Goal: Task Accomplishment & Management: Manage account settings

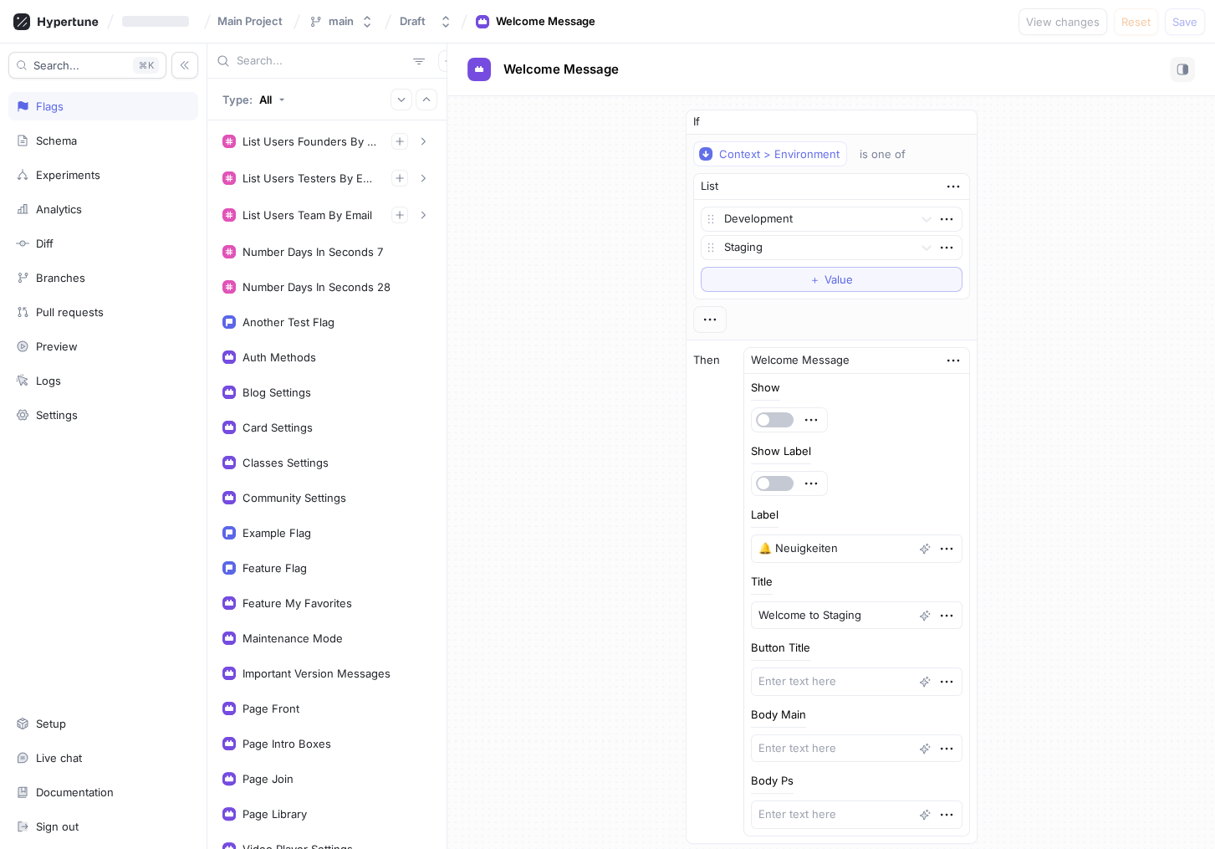
scroll to position [44, 0]
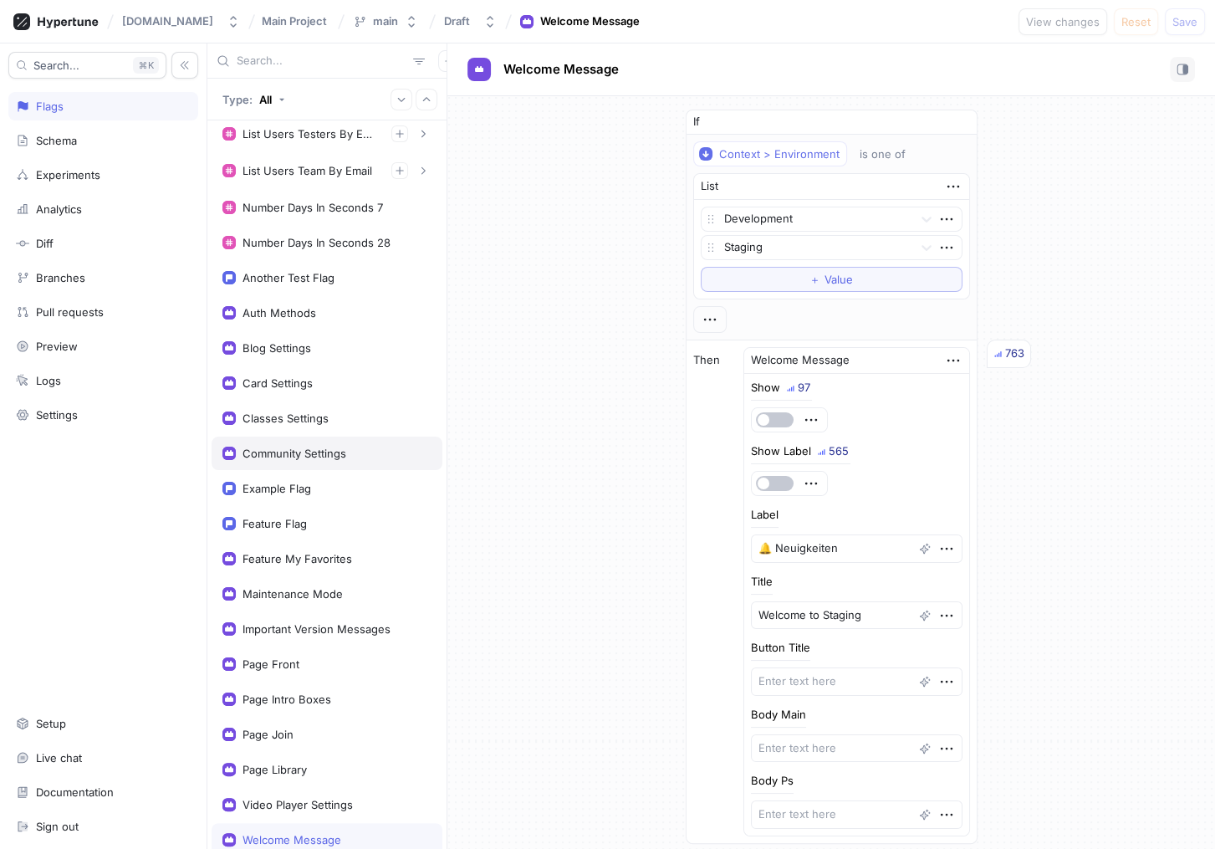
click at [319, 447] on div "Community Settings" at bounding box center [295, 453] width 104 height 13
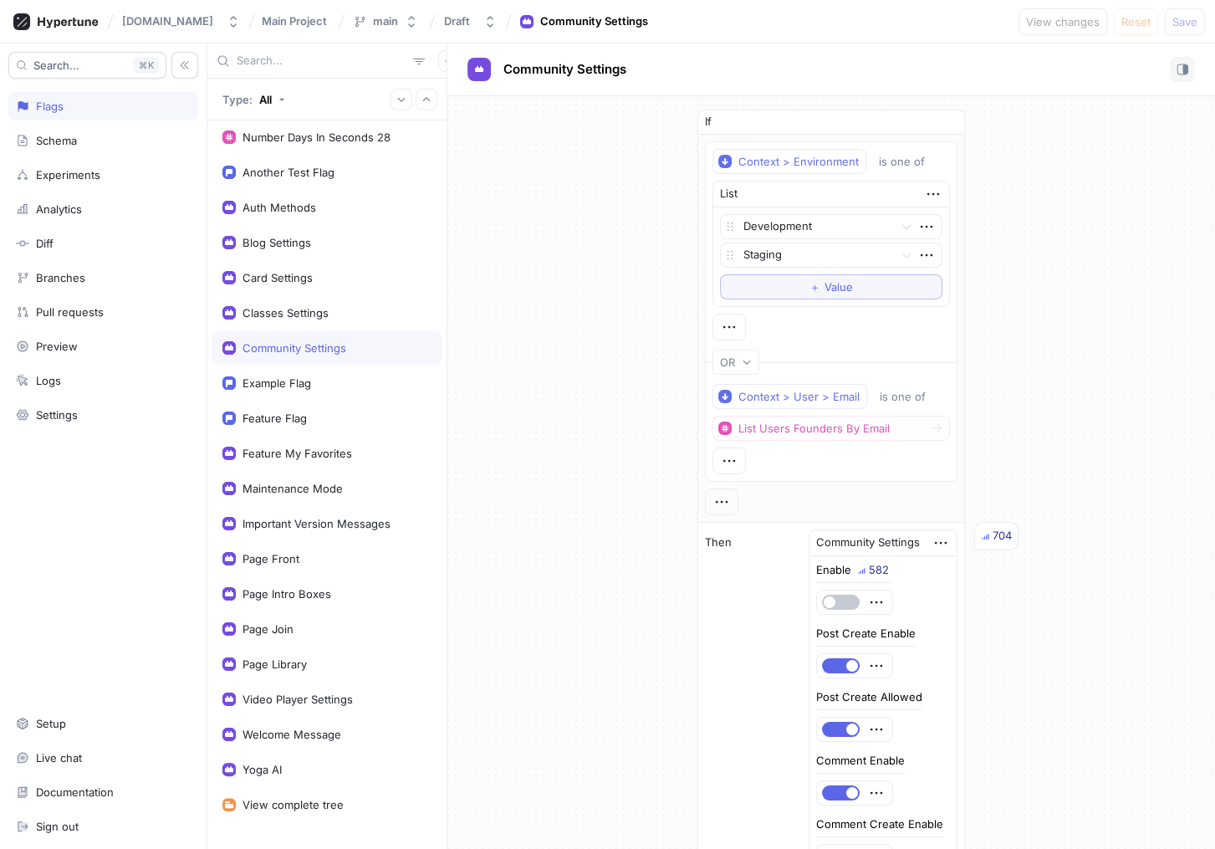
scroll to position [167, 0]
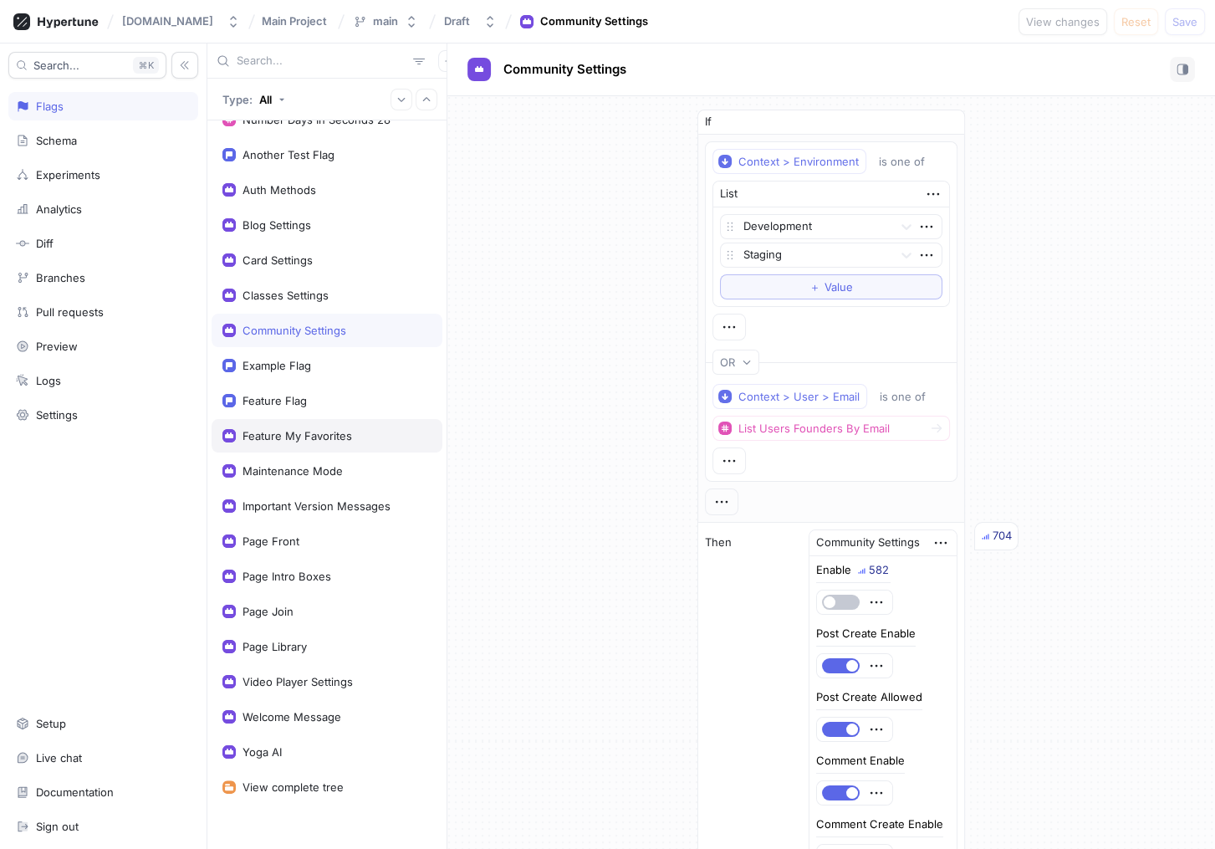
click at [376, 433] on div "Feature My Favorites" at bounding box center [326, 435] width 209 height 13
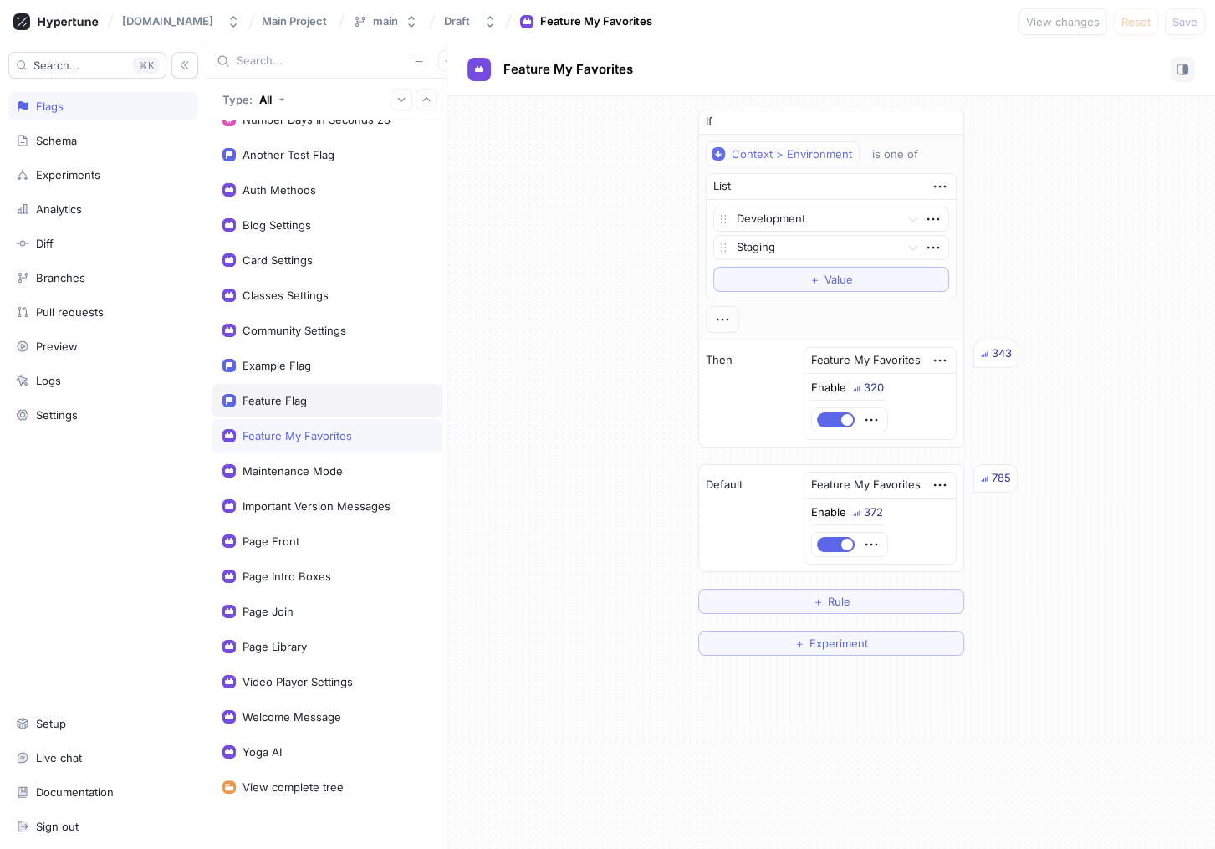
click at [335, 407] on div "Feature Flag" at bounding box center [327, 400] width 231 height 33
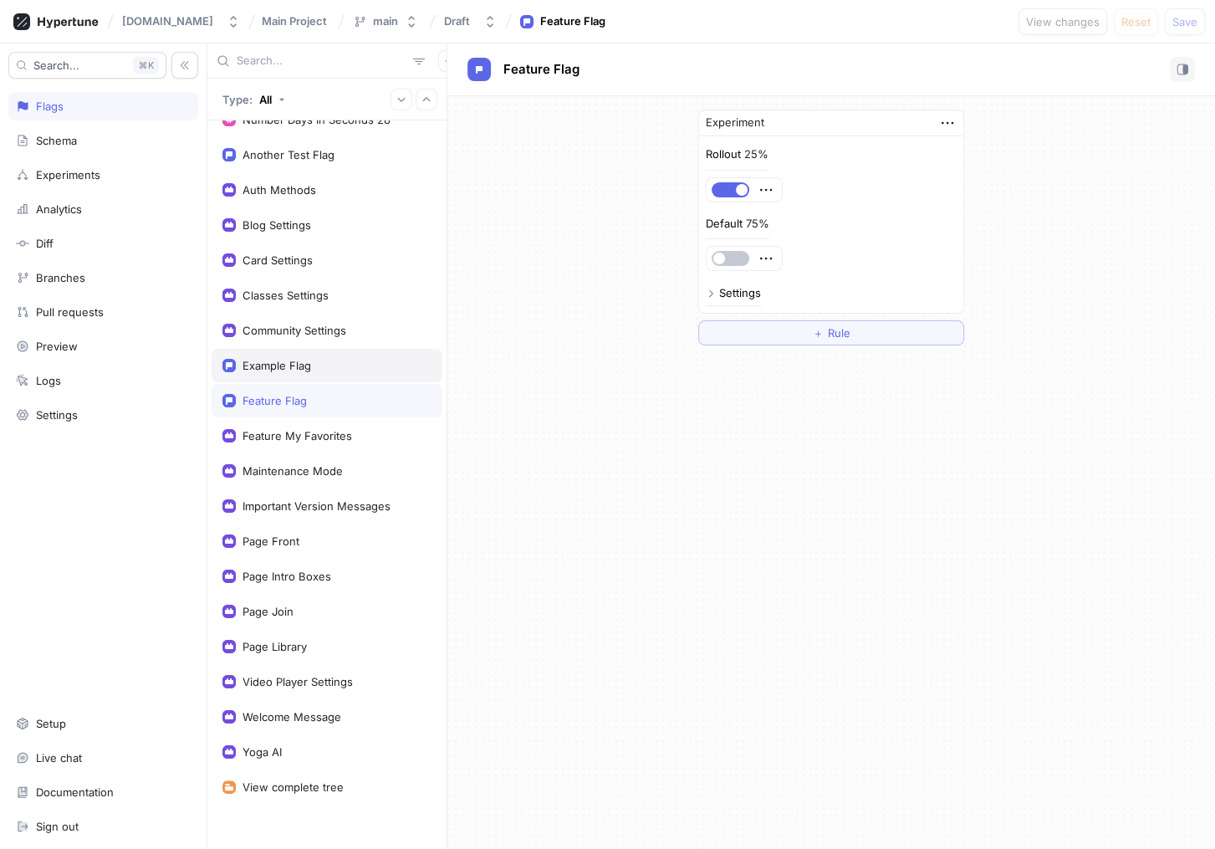
click at [335, 365] on div "Example Flag" at bounding box center [326, 365] width 209 height 13
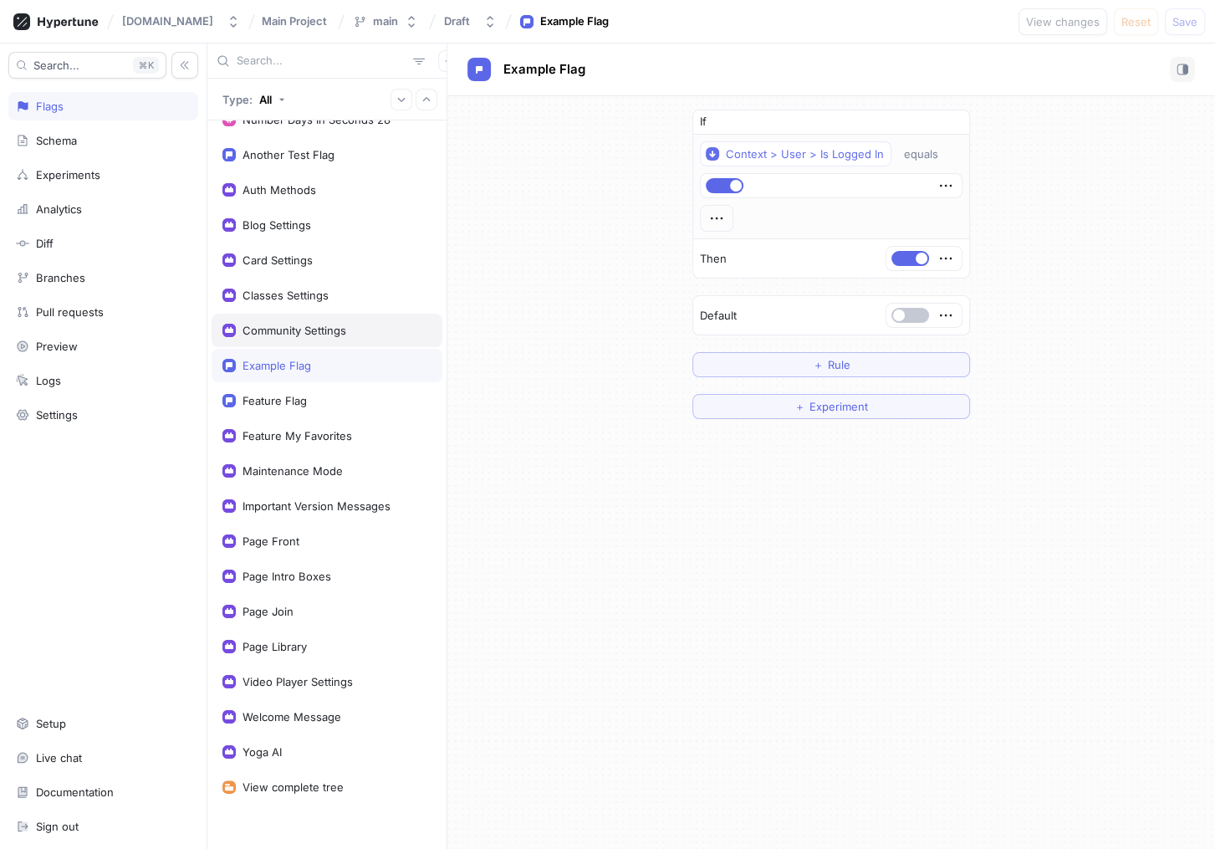
click at [355, 329] on div "Community Settings" at bounding box center [326, 330] width 209 height 13
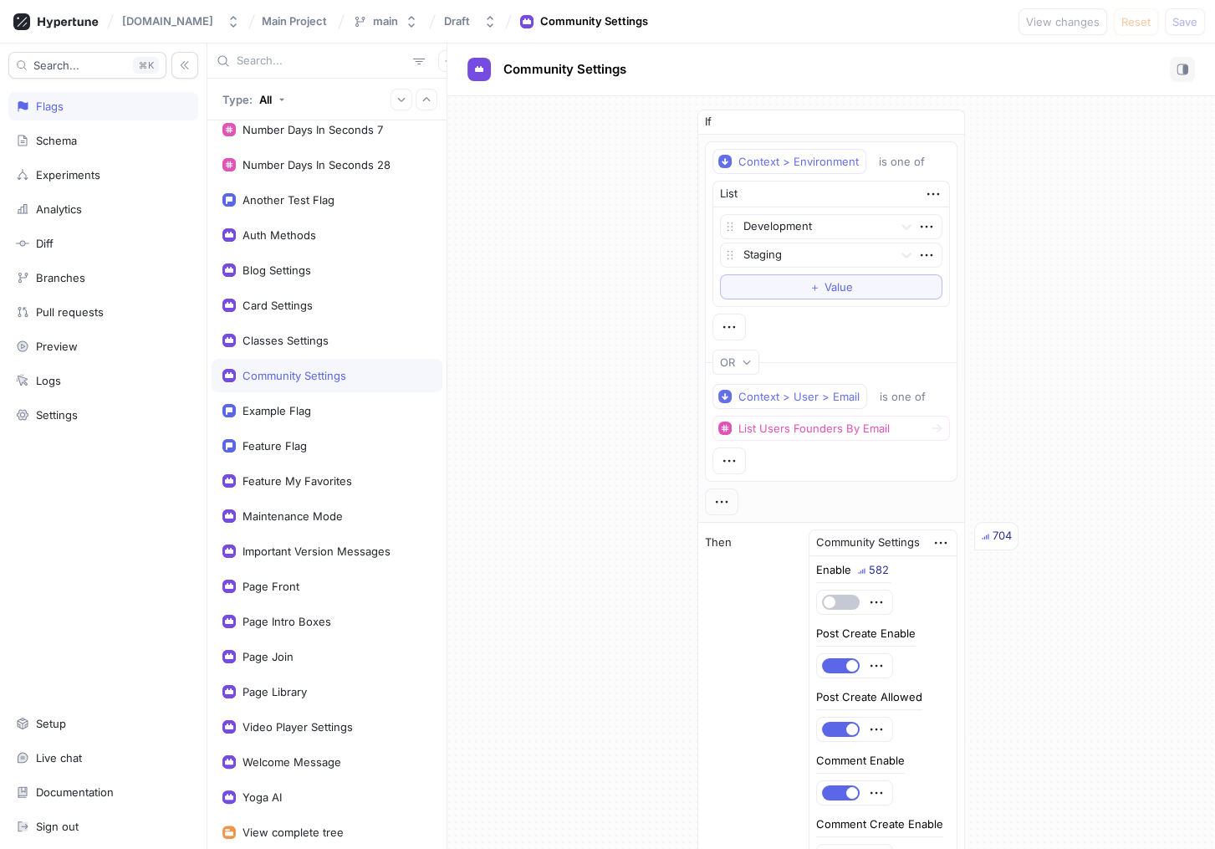
scroll to position [118, 0]
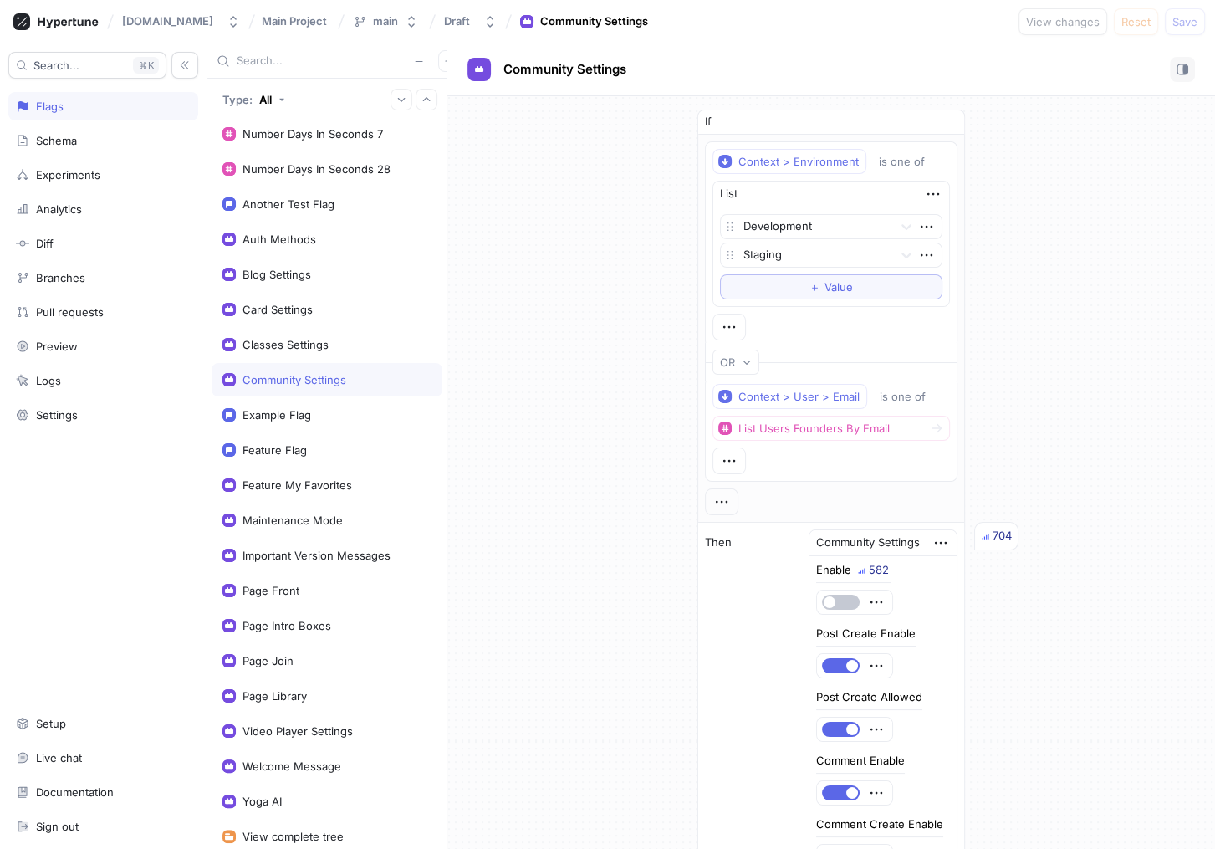
click at [355, 329] on div "Classes Settings" at bounding box center [327, 344] width 231 height 33
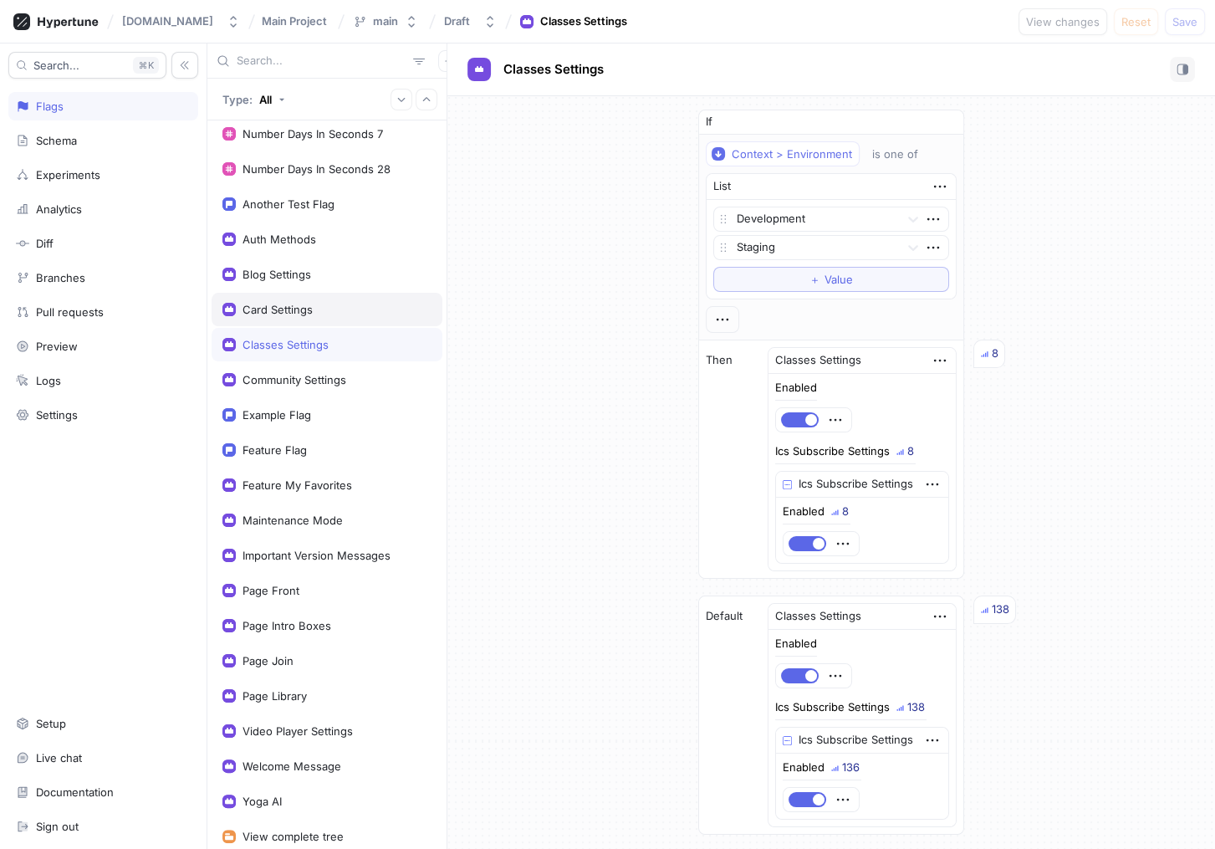
click at [339, 310] on div "Card Settings" at bounding box center [326, 309] width 209 height 13
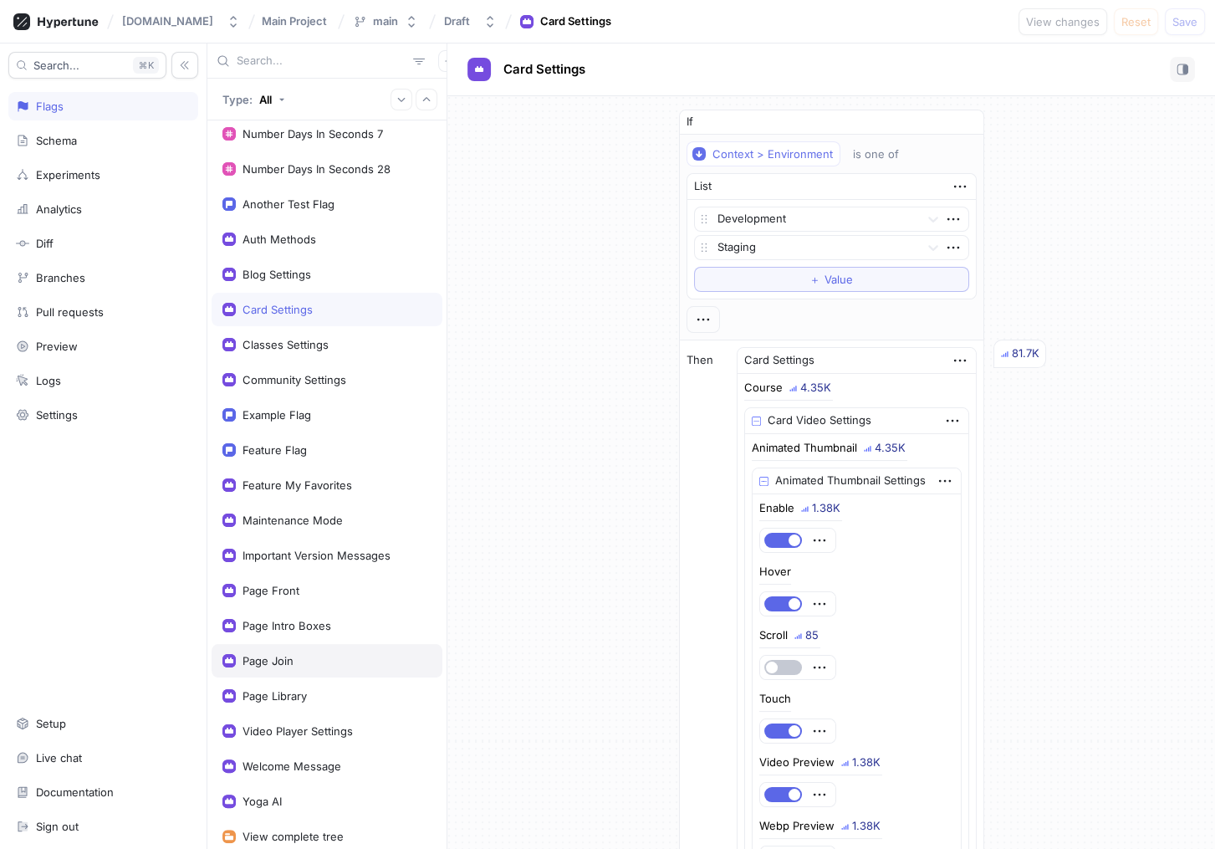
click at [329, 654] on div "Page Join" at bounding box center [326, 660] width 209 height 13
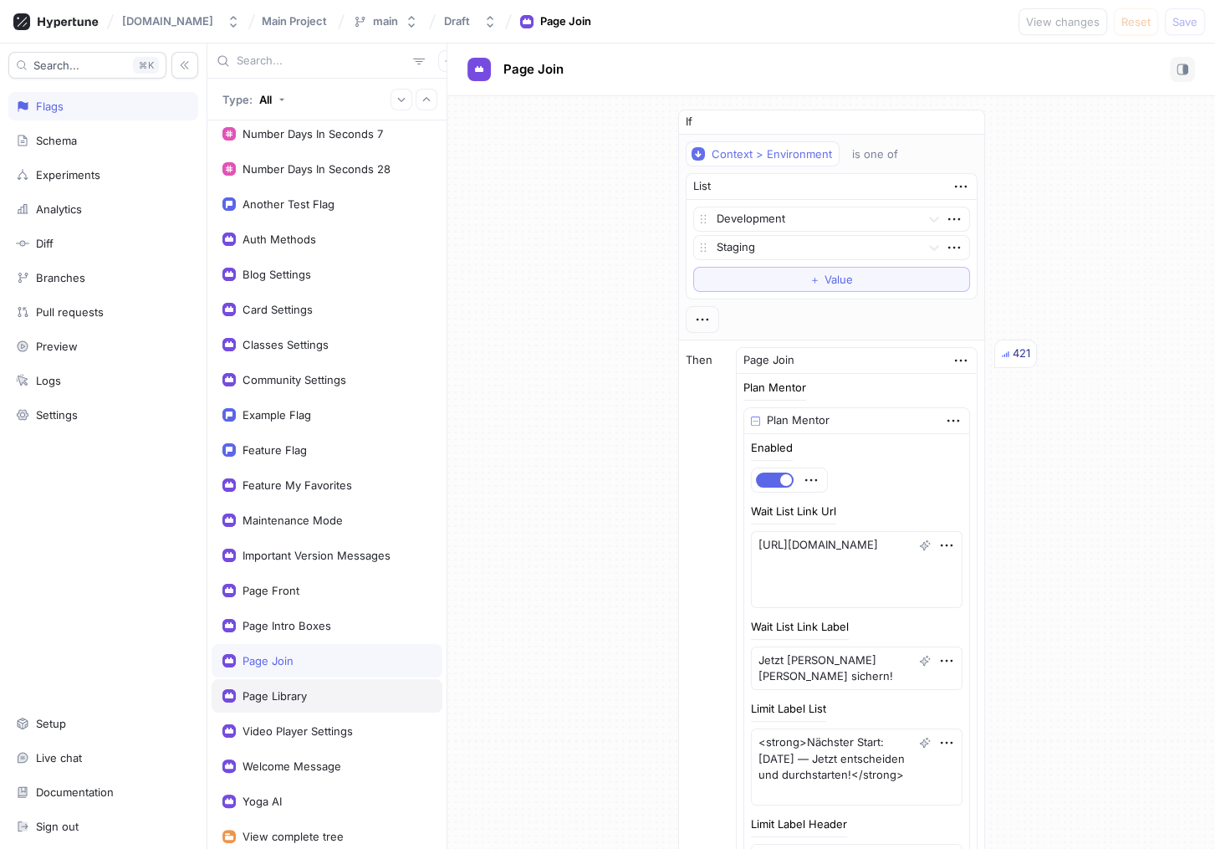
click at [316, 679] on div "Page Library" at bounding box center [327, 695] width 231 height 33
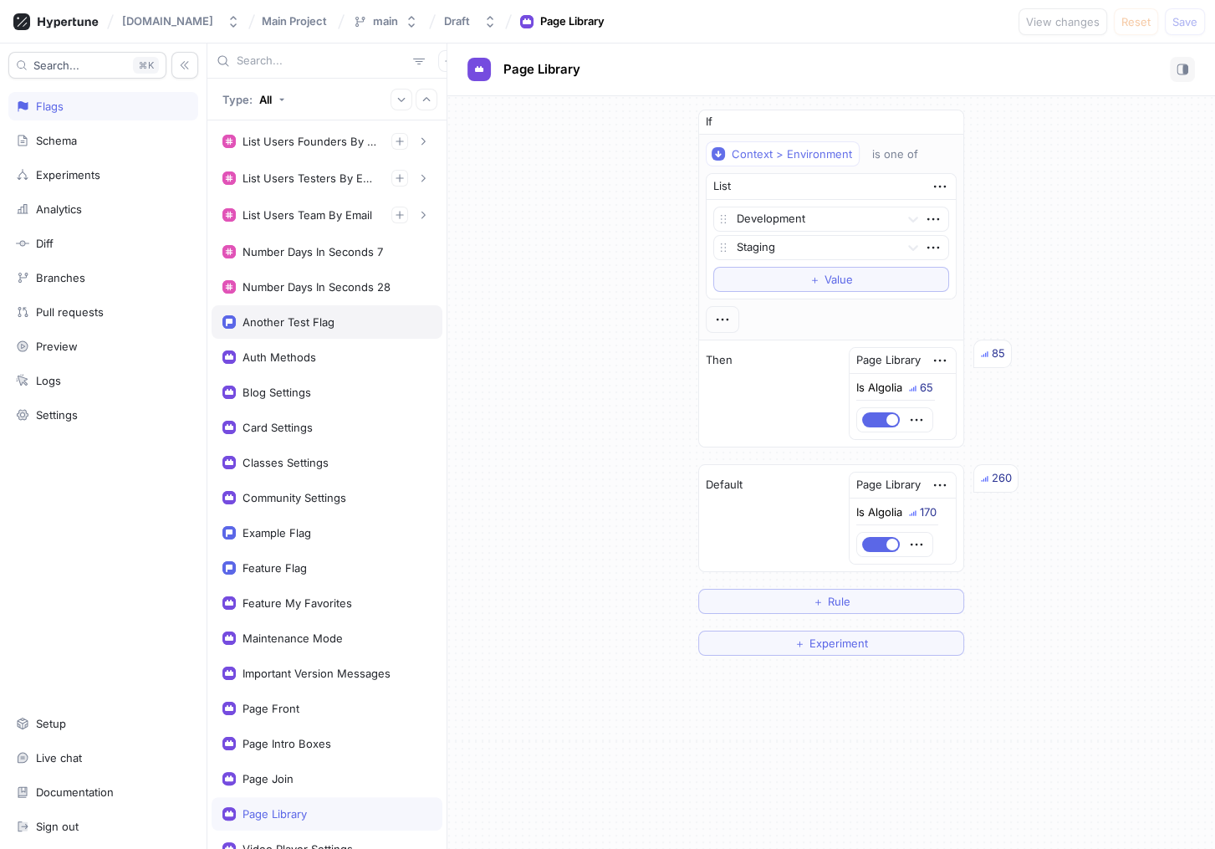
click at [336, 321] on div "Another Test Flag" at bounding box center [326, 321] width 209 height 13
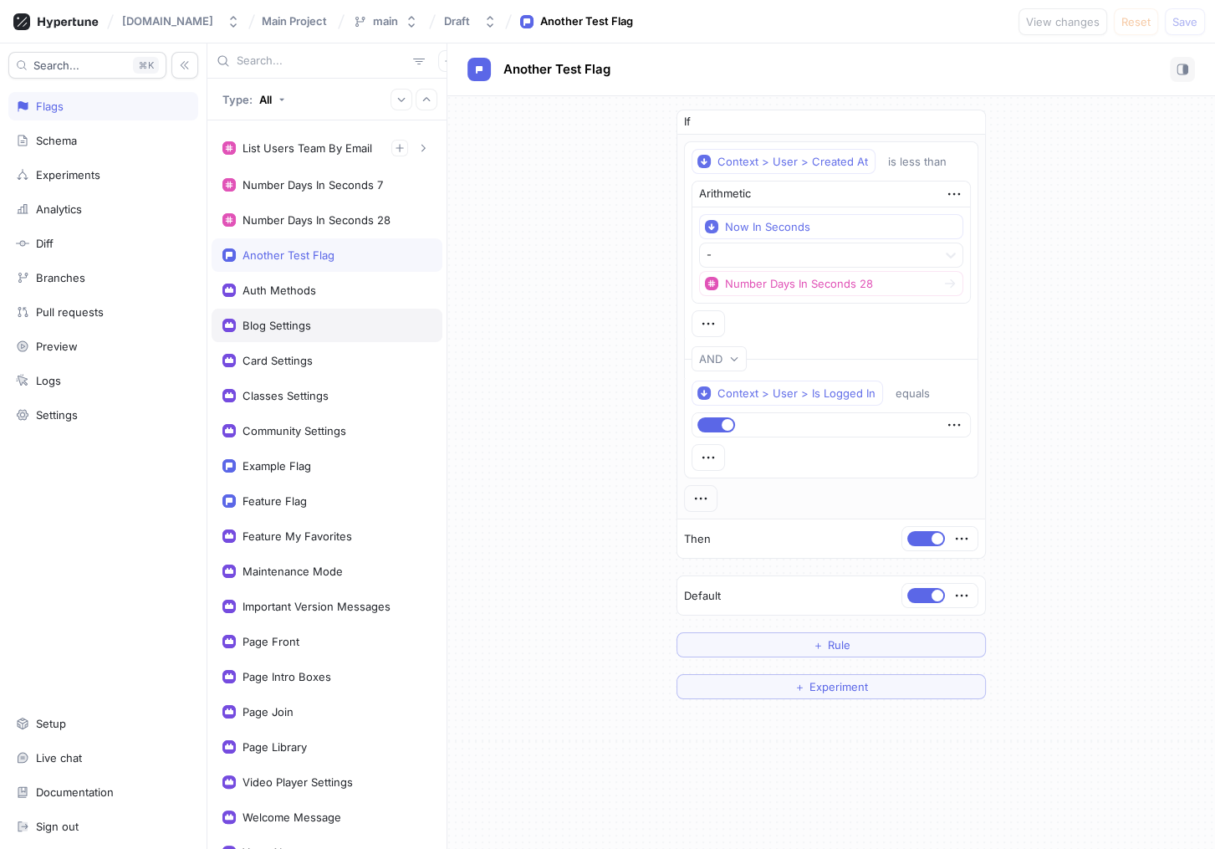
scroll to position [100, 0]
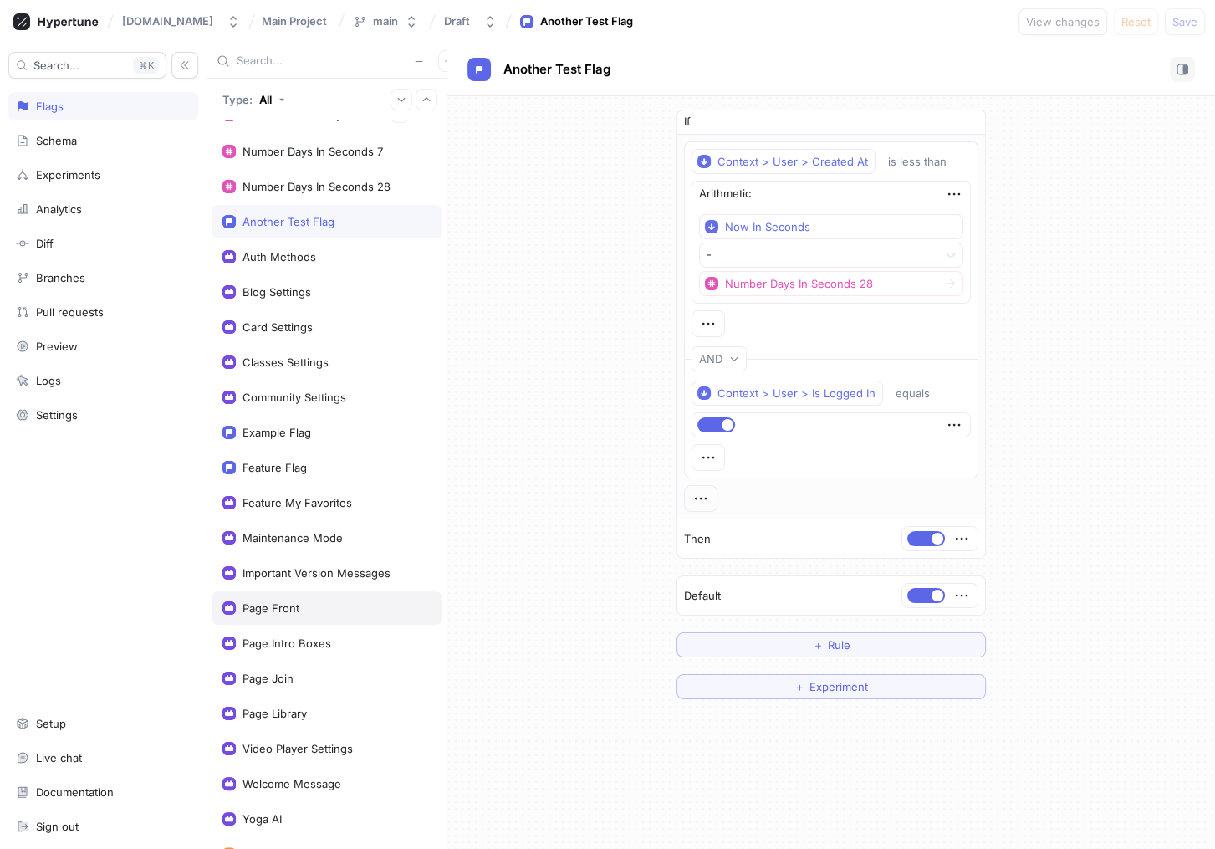
click at [319, 607] on div "Page Front" at bounding box center [326, 607] width 209 height 13
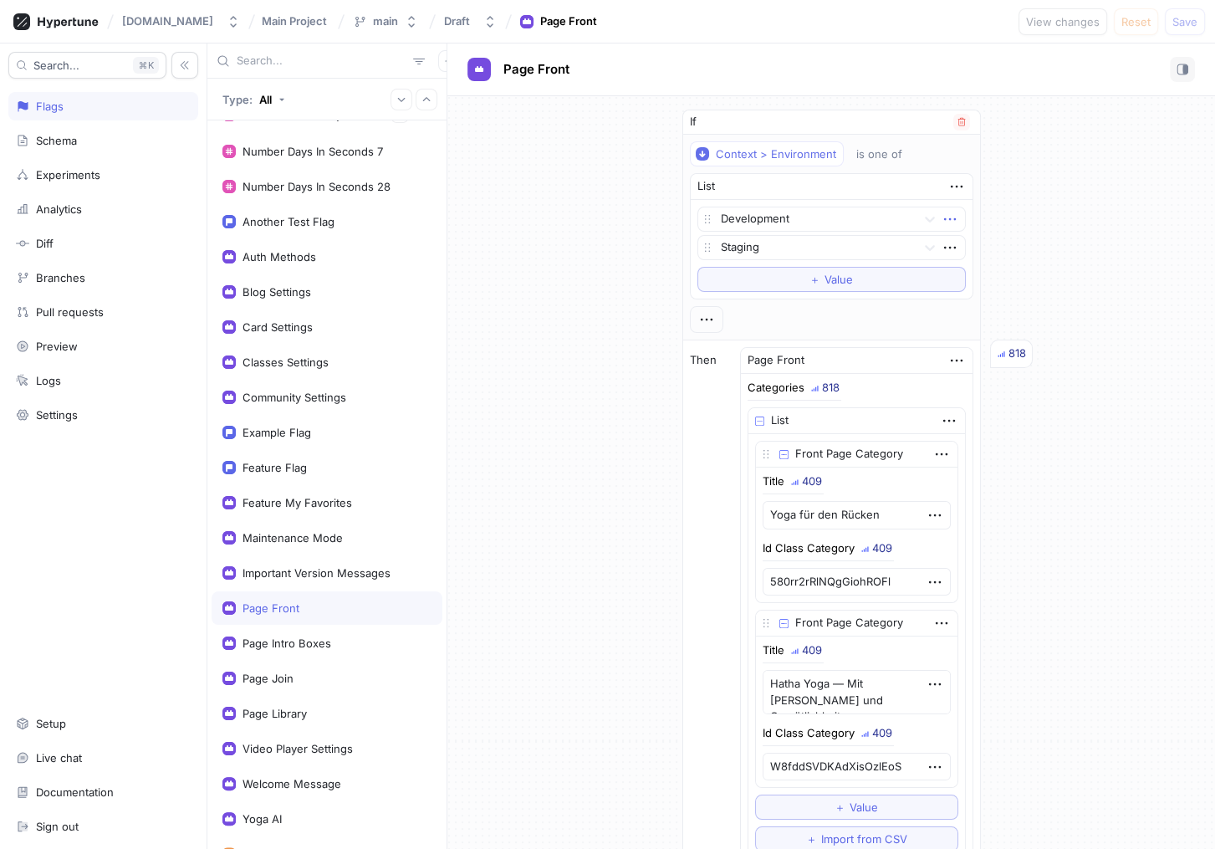
click at [941, 215] on icon "button" at bounding box center [950, 219] width 18 height 18
click at [999, 249] on div "Delete" at bounding box center [1005, 249] width 142 height 28
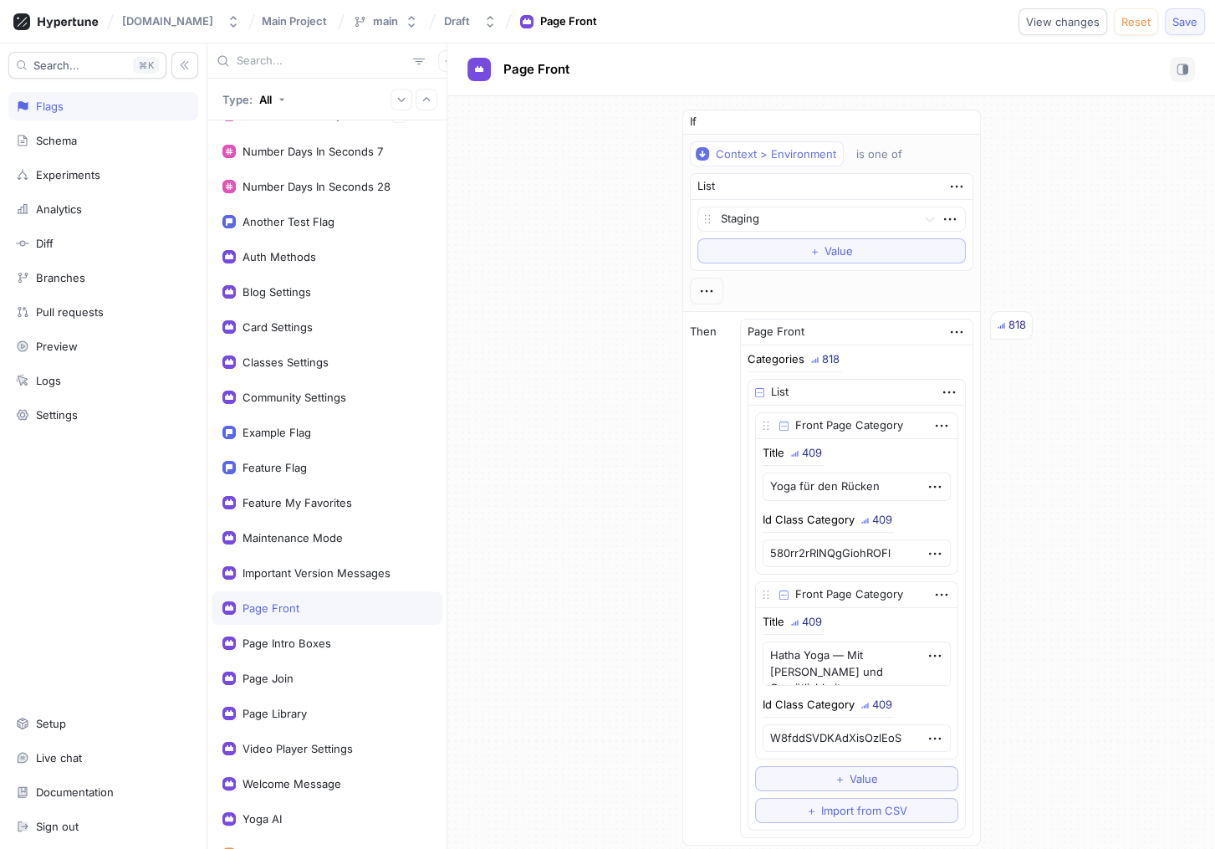
click at [1188, 21] on span "Save" at bounding box center [1184, 22] width 25 height 10
click at [945, 217] on icon "button" at bounding box center [950, 219] width 18 height 18
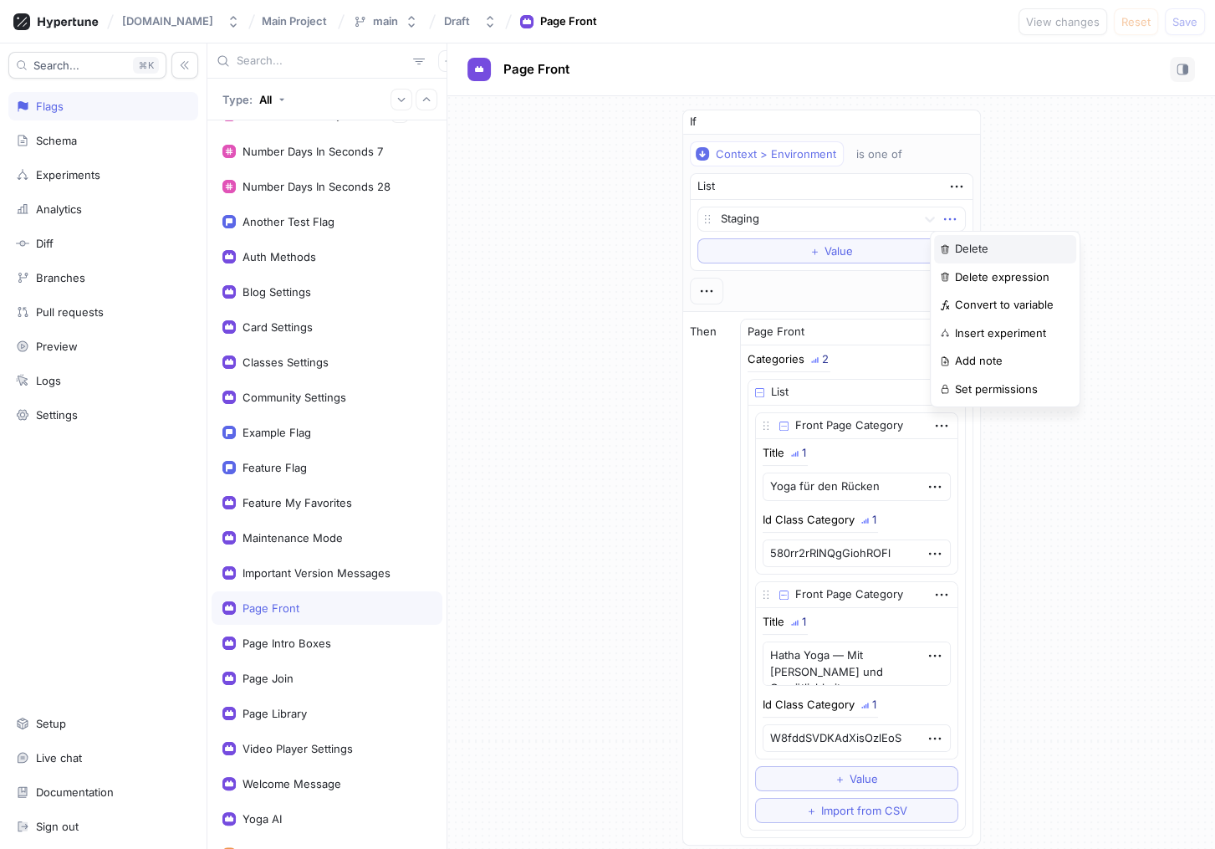
click at [961, 246] on p "Delete" at bounding box center [971, 249] width 33 height 17
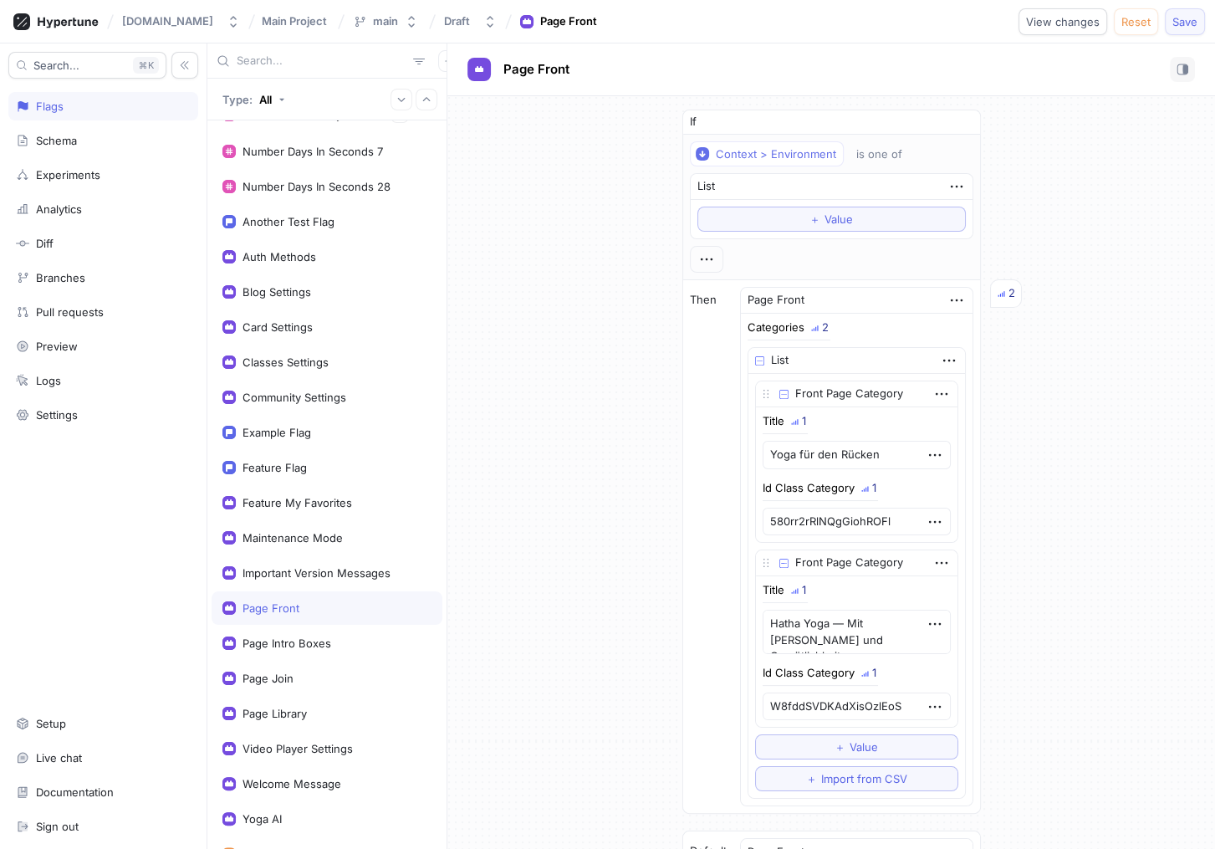
click at [1183, 23] on span "Save" at bounding box center [1184, 22] width 25 height 10
type textarea "x"
